Goal: Information Seeking & Learning: Learn about a topic

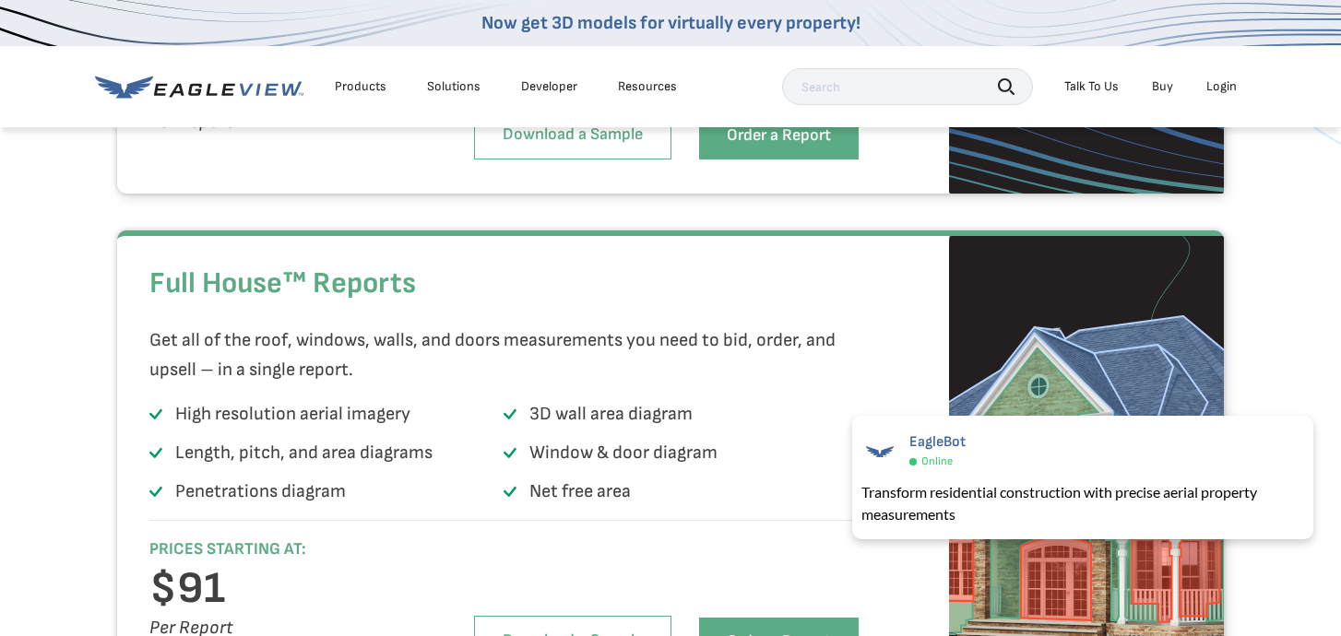
scroll to position [3613, 0]
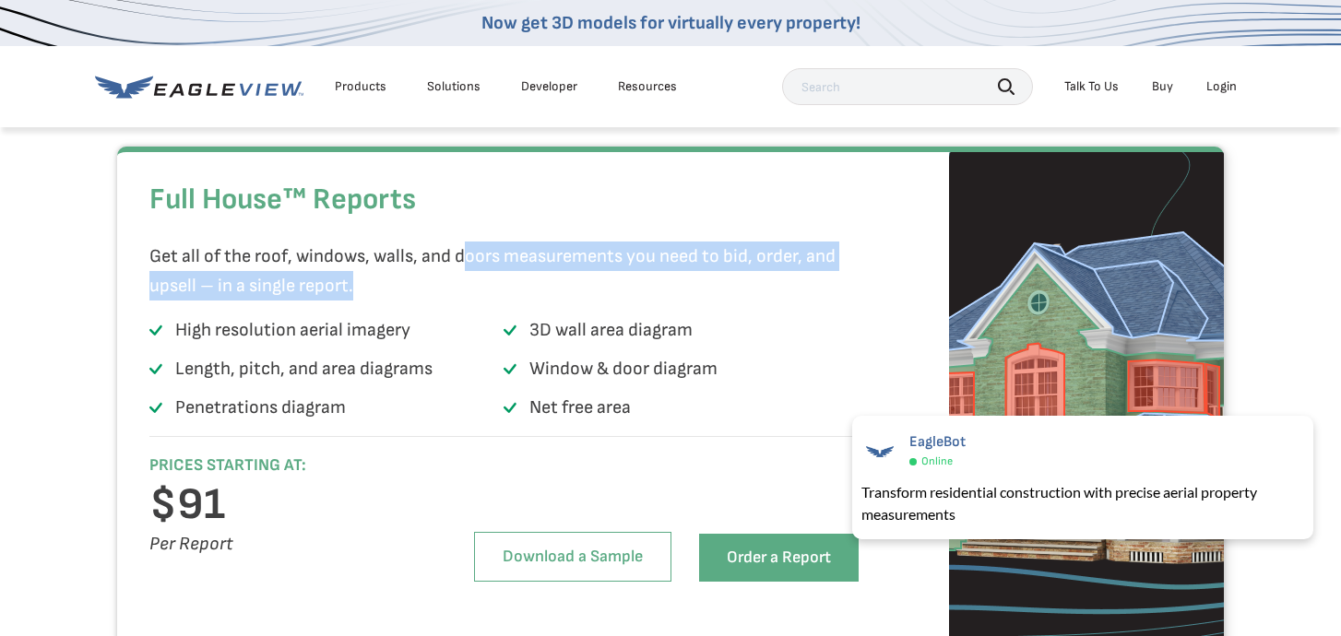
drag, startPoint x: 469, startPoint y: 297, endPoint x: 843, endPoint y: 317, distance: 375.0
click at [843, 301] on p "Get all of the roof, windows, walls, and doors measurements you need to bid, or…" at bounding box center [498, 271] width 699 height 59
click at [356, 301] on p "Get all of the roof, windows, walls, and doors measurements you need to bid, or…" at bounding box center [498, 271] width 699 height 59
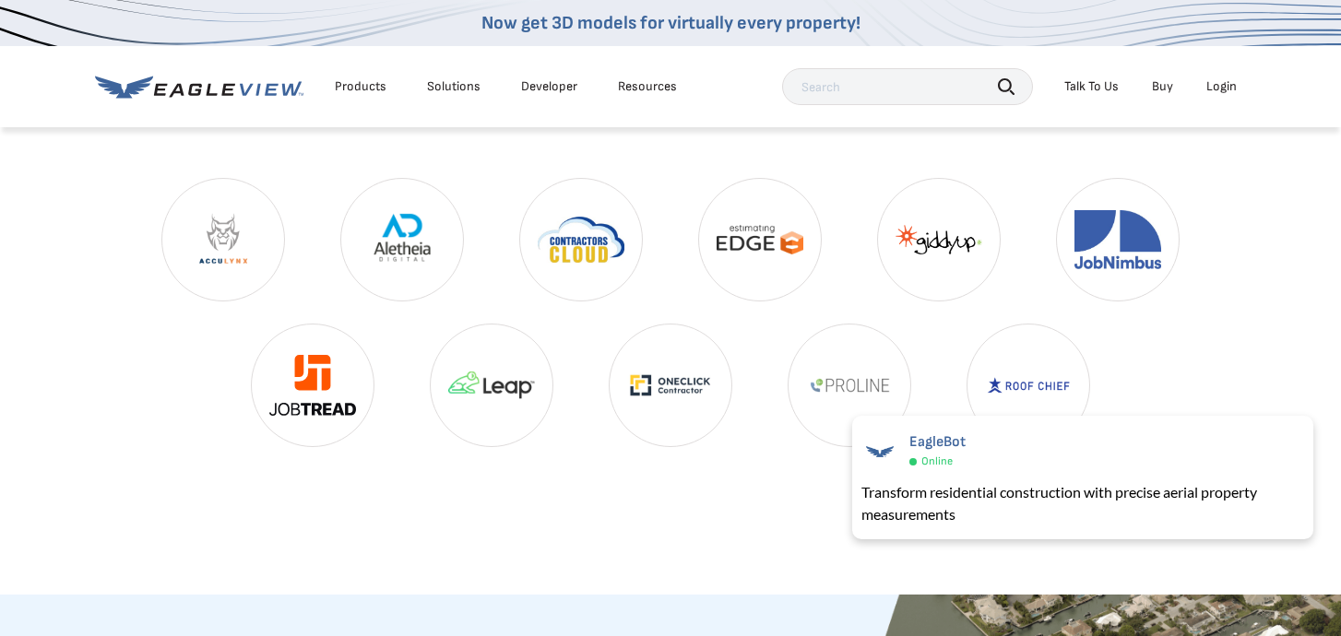
scroll to position [4476, 0]
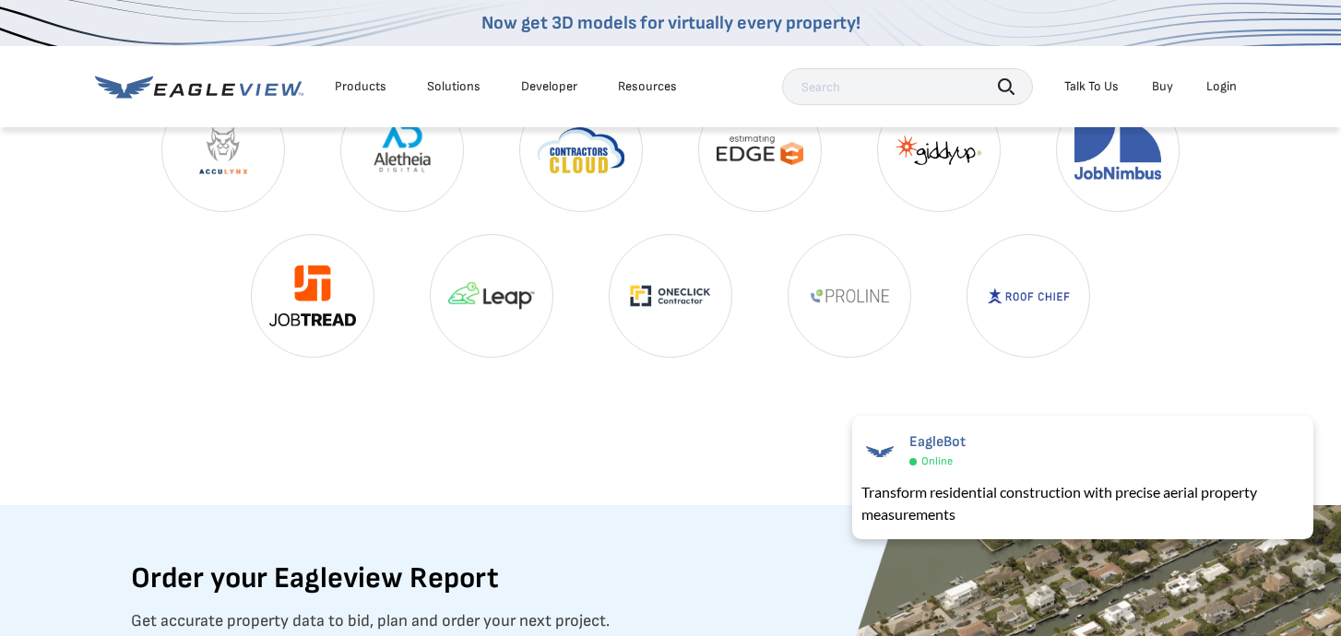
click at [523, 334] on img at bounding box center [492, 296] width 122 height 122
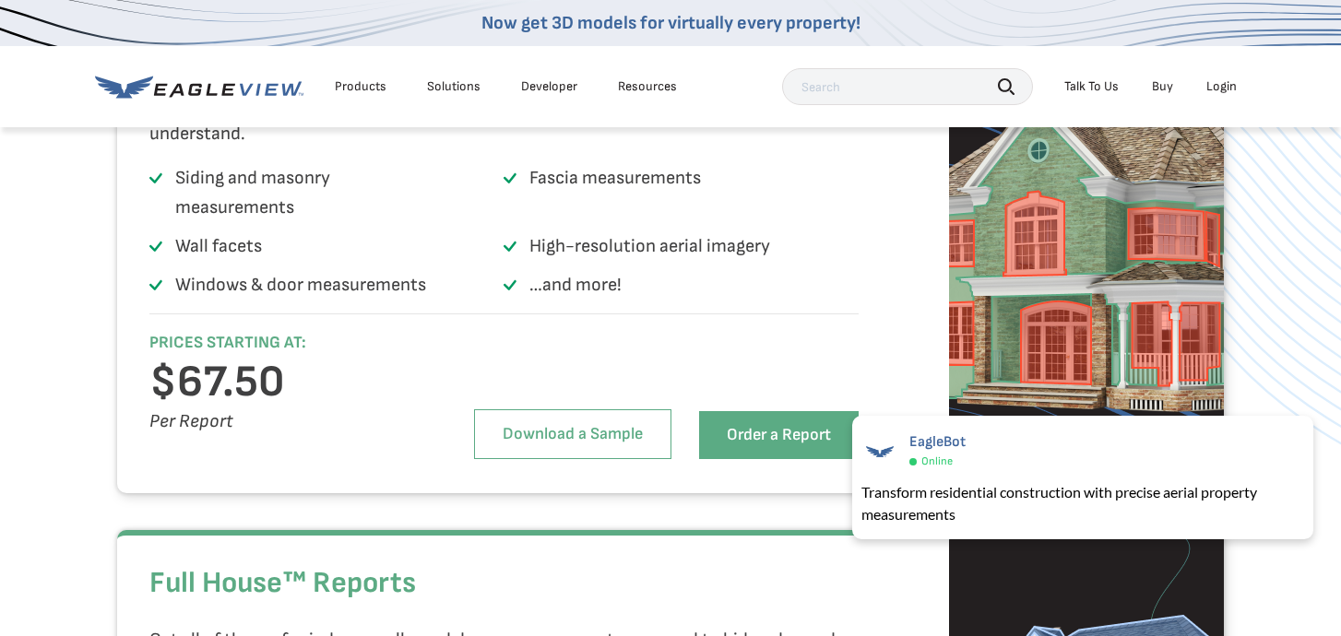
scroll to position [2954, 0]
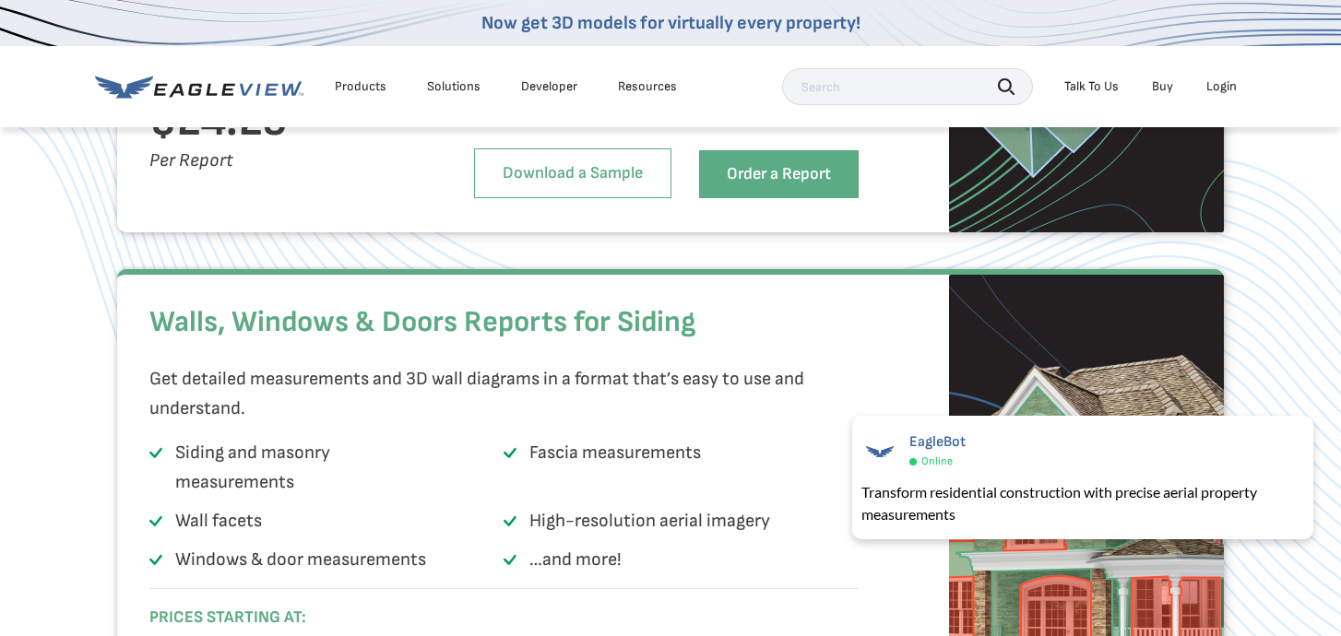
click at [361, 84] on div "Products" at bounding box center [361, 86] width 52 height 17
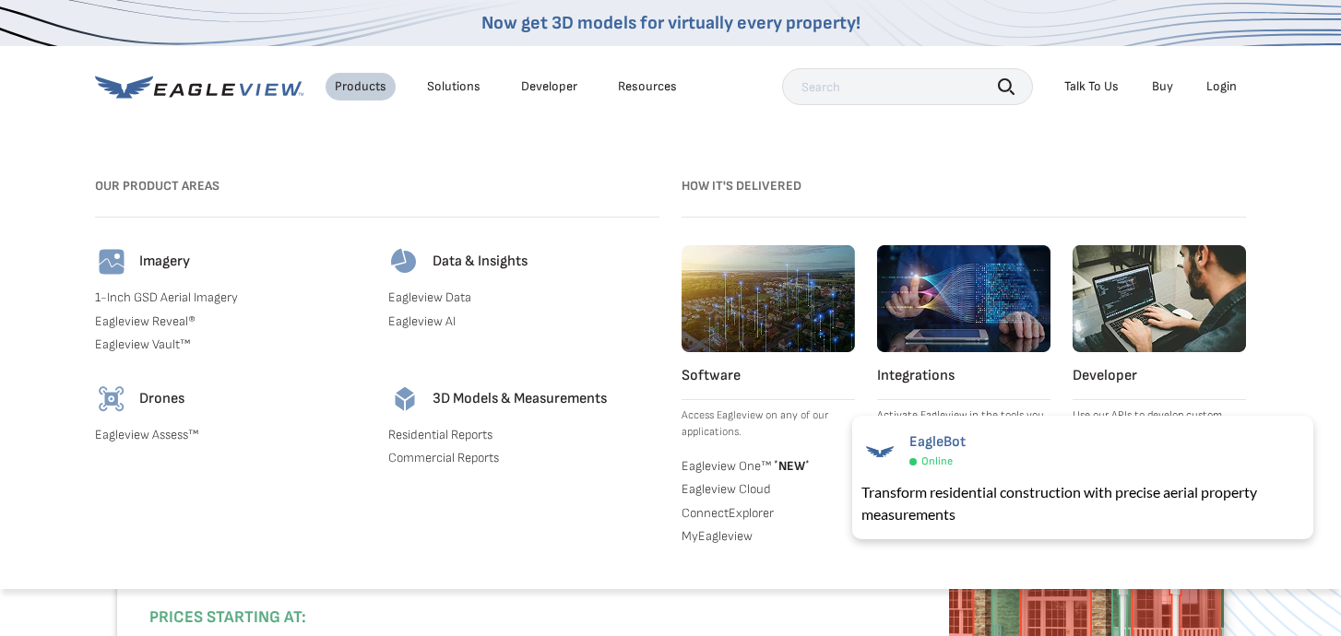
click at [433, 296] on link "Eagleview Data" at bounding box center [523, 298] width 271 height 17
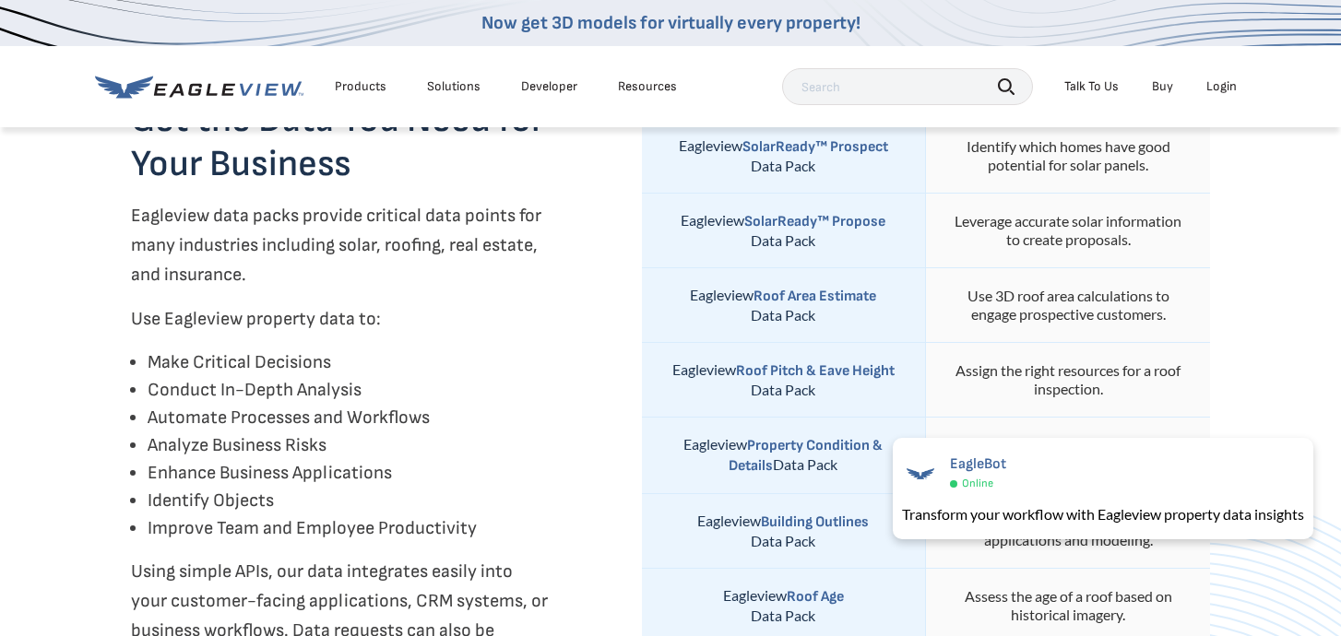
scroll to position [709, 0]
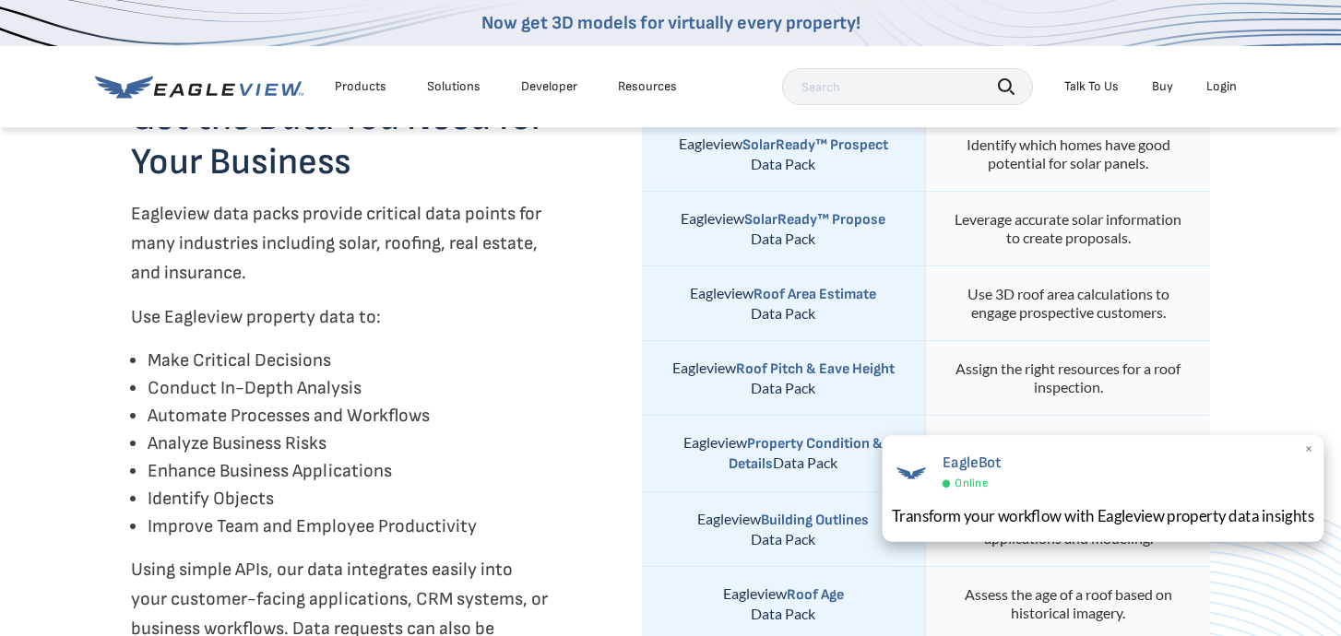
click at [1305, 445] on span "×" at bounding box center [1309, 450] width 10 height 19
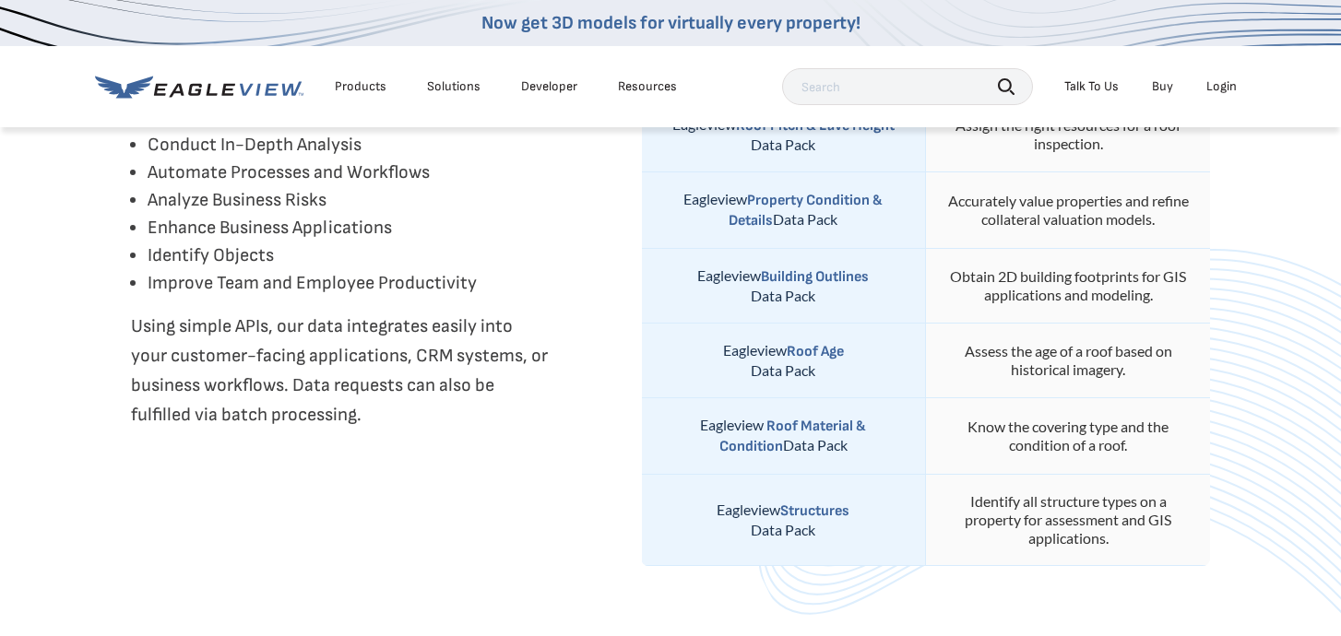
scroll to position [953, 0]
click at [788, 418] on strong "Roof Material & Condition" at bounding box center [793, 437] width 148 height 38
